Goal: Task Accomplishment & Management: Manage account settings

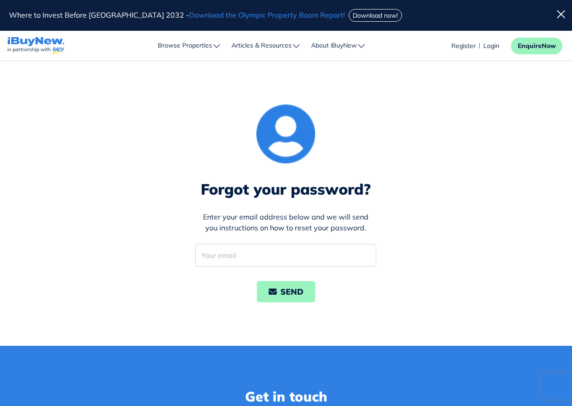
drag, startPoint x: 0, startPoint y: 0, endPoint x: 245, endPoint y: 201, distance: 317.0
click at [245, 244] on input "email" at bounding box center [285, 255] width 181 height 23
type input "[EMAIL_ADDRESS][DOMAIN_NAME]"
click at [274, 288] on icon "submit" at bounding box center [275, 292] width 12 height 8
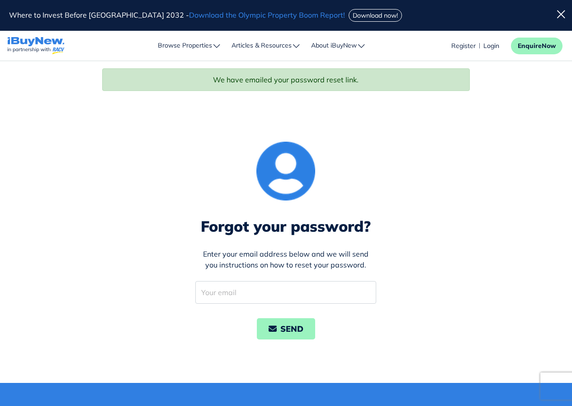
click at [260, 281] on input "email" at bounding box center [285, 292] width 181 height 23
type input "[EMAIL_ADDRESS][DOMAIN_NAME]"
click at [278, 325] on icon "submit" at bounding box center [275, 329] width 12 height 8
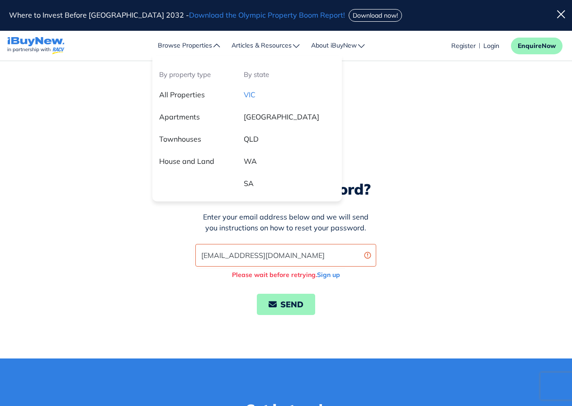
click at [257, 97] on link "VIC" at bounding box center [289, 98] width 105 height 22
